Goal: Task Accomplishment & Management: Use online tool/utility

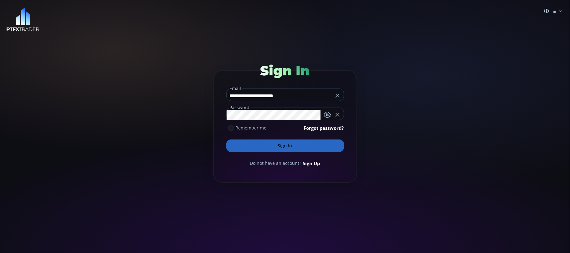
click at [296, 145] on button "Sign In" at bounding box center [285, 146] width 118 height 13
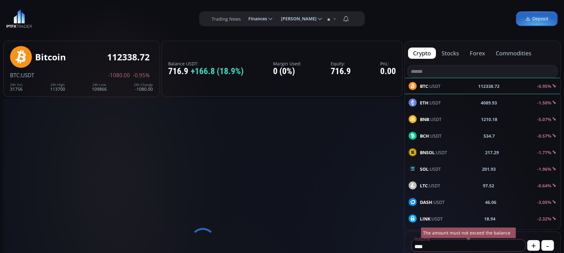
scroll to position [42, 0]
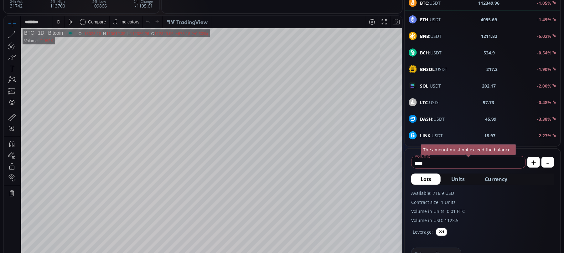
scroll to position [42, 0]
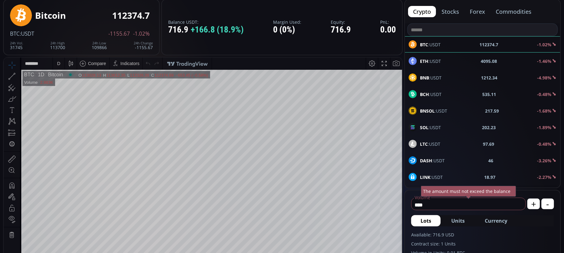
click at [59, 63] on div "D" at bounding box center [58, 63] width 3 height 5
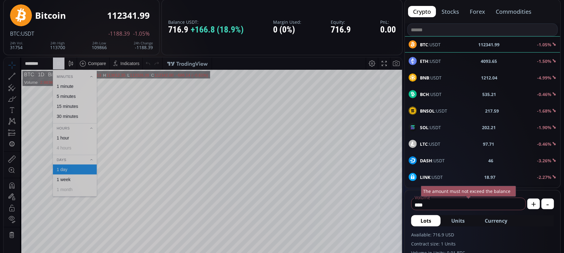
click at [64, 138] on div "1 hour" at bounding box center [63, 137] width 13 height 5
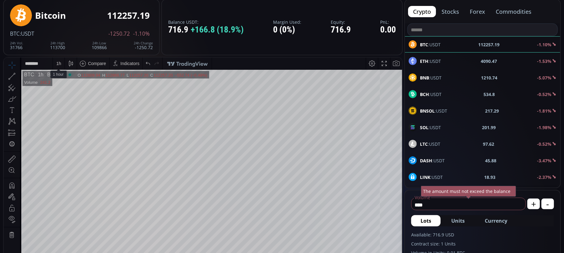
click at [57, 65] on div "1 h" at bounding box center [58, 63] width 5 height 5
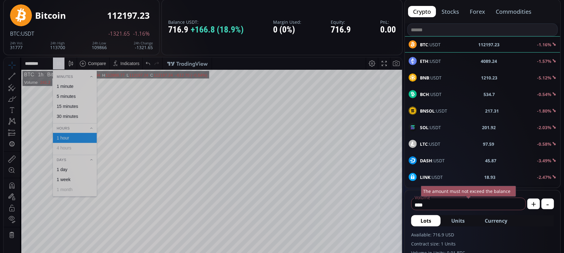
click at [61, 117] on div "30 minutes" at bounding box center [67, 116] width 21 height 5
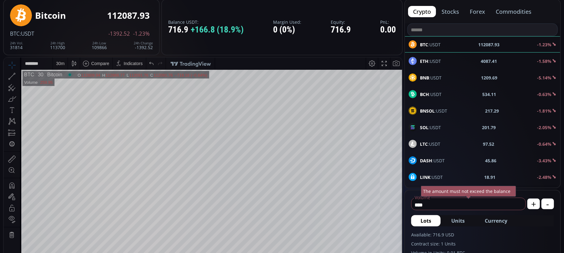
click at [431, 75] on span "BNB :USDT" at bounding box center [431, 78] width 22 height 7
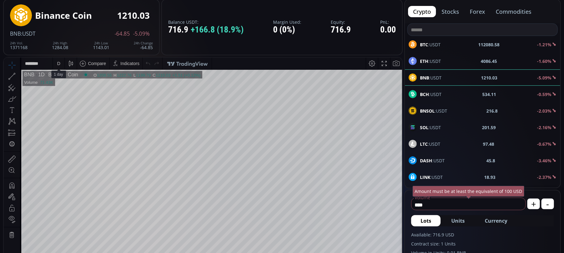
click at [59, 66] on div "D" at bounding box center [58, 63] width 5 height 12
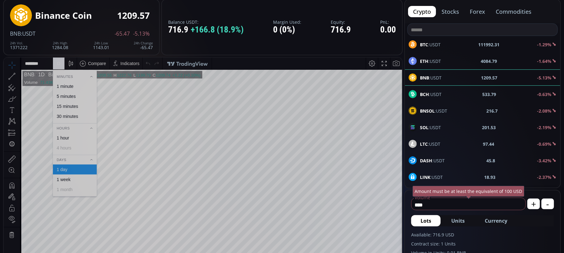
click at [60, 136] on div "1 hour" at bounding box center [63, 137] width 13 height 5
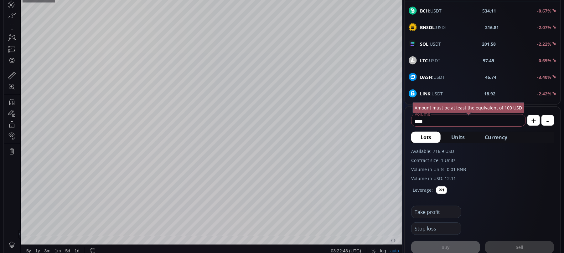
scroll to position [42, 0]
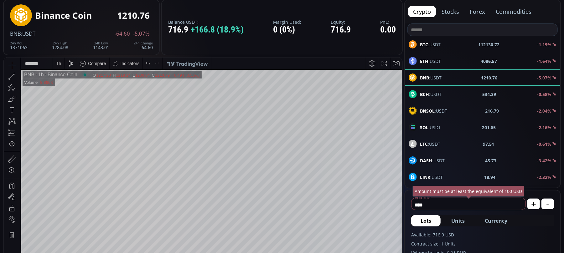
click at [57, 63] on div "1 h" at bounding box center [58, 63] width 5 height 5
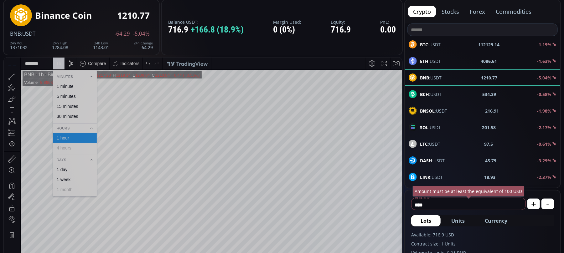
click at [73, 115] on div "30 minutes" at bounding box center [67, 116] width 21 height 5
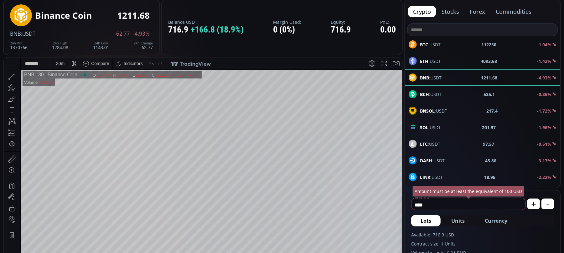
click at [58, 64] on div "30 m" at bounding box center [60, 63] width 8 height 5
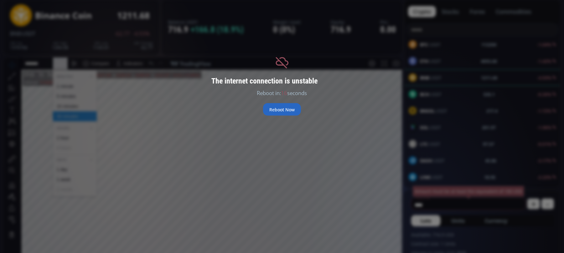
click at [277, 108] on button "Reboot Now" at bounding box center [282, 109] width 38 height 13
click at [279, 103] on button "Reboot Now" at bounding box center [282, 109] width 38 height 13
click at [279, 108] on button "Reboot Now" at bounding box center [282, 109] width 38 height 13
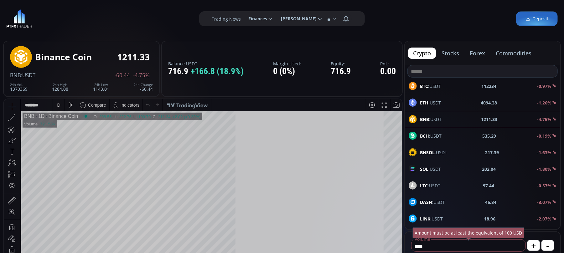
scroll to position [89, 0]
click at [60, 106] on div "D" at bounding box center [58, 104] width 3 height 5
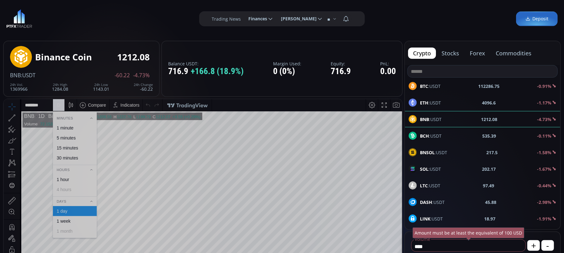
click at [64, 182] on div "1 hour" at bounding box center [75, 179] width 44 height 10
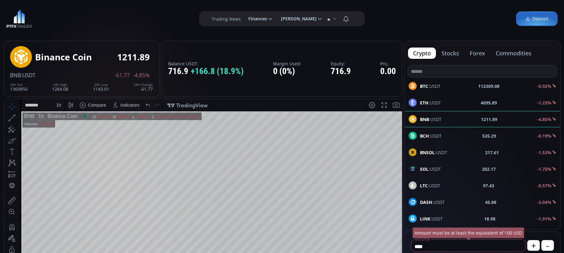
click at [421, 100] on b "ETH" at bounding box center [424, 103] width 8 height 6
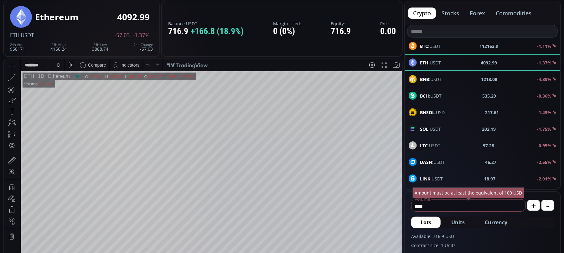
scroll to position [42, 0]
